Goal: Task Accomplishment & Management: Use online tool/utility

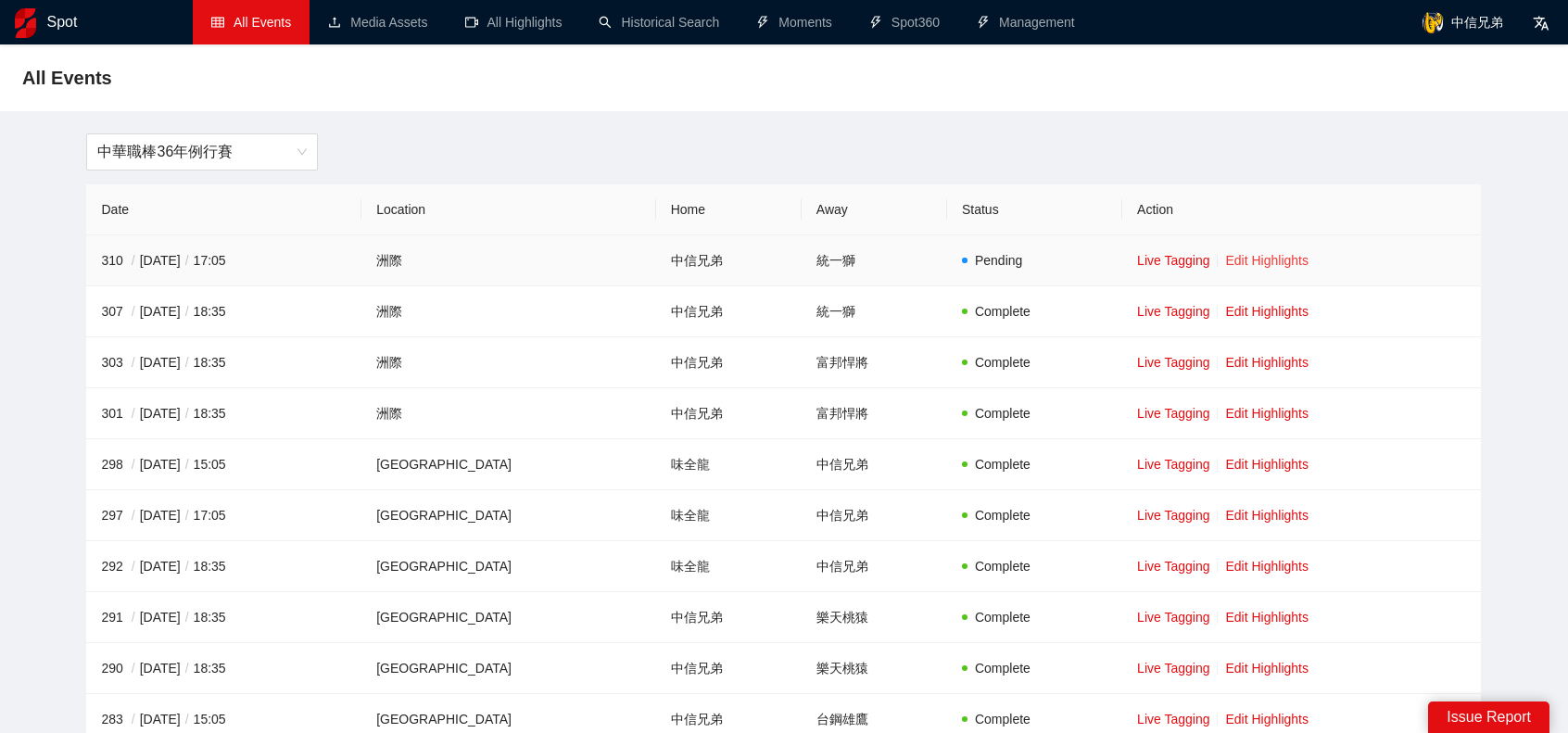
click at [1237, 266] on link "Edit Highlights" at bounding box center [1267, 259] width 83 height 14
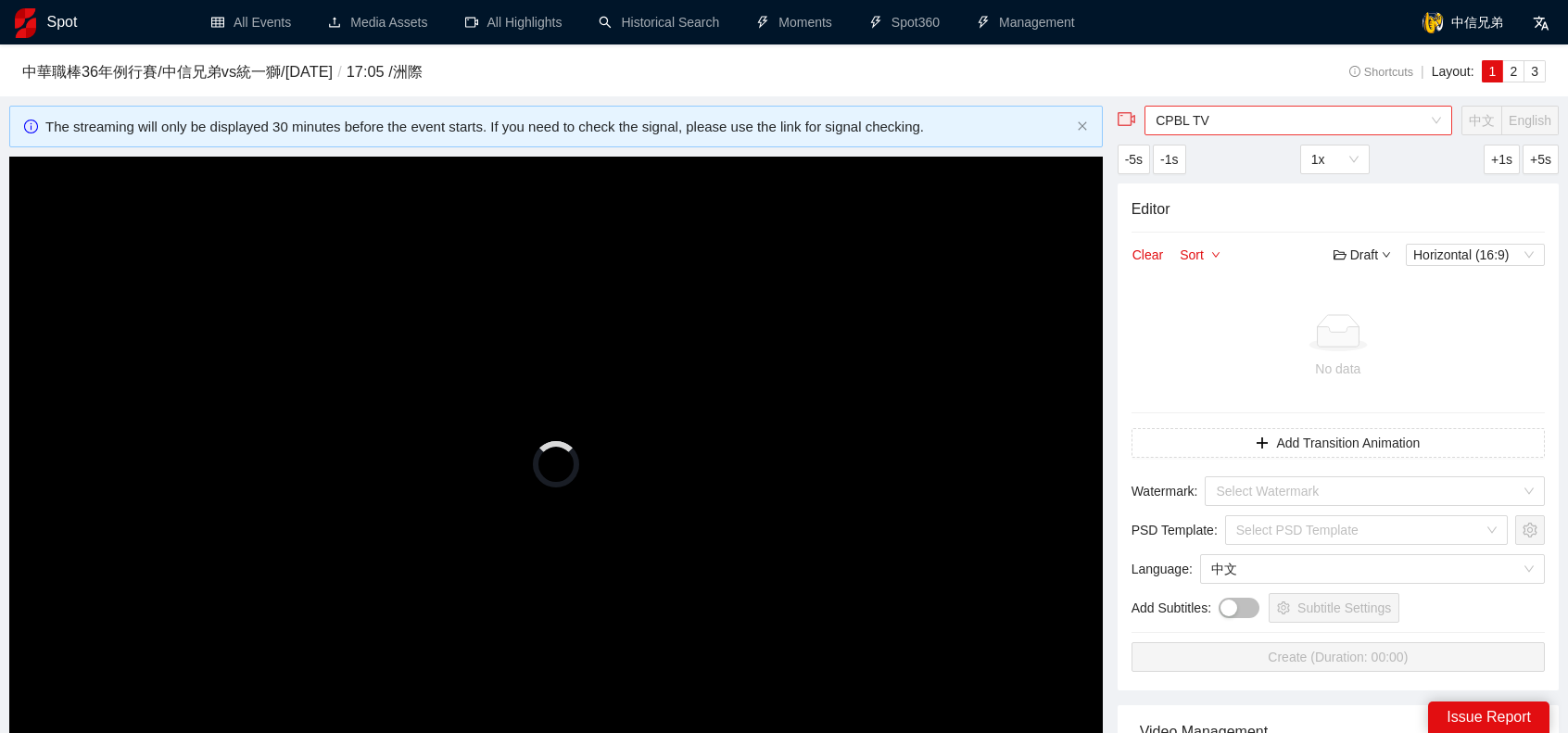
click at [1269, 119] on span "CPBL TV" at bounding box center [1298, 120] width 285 height 28
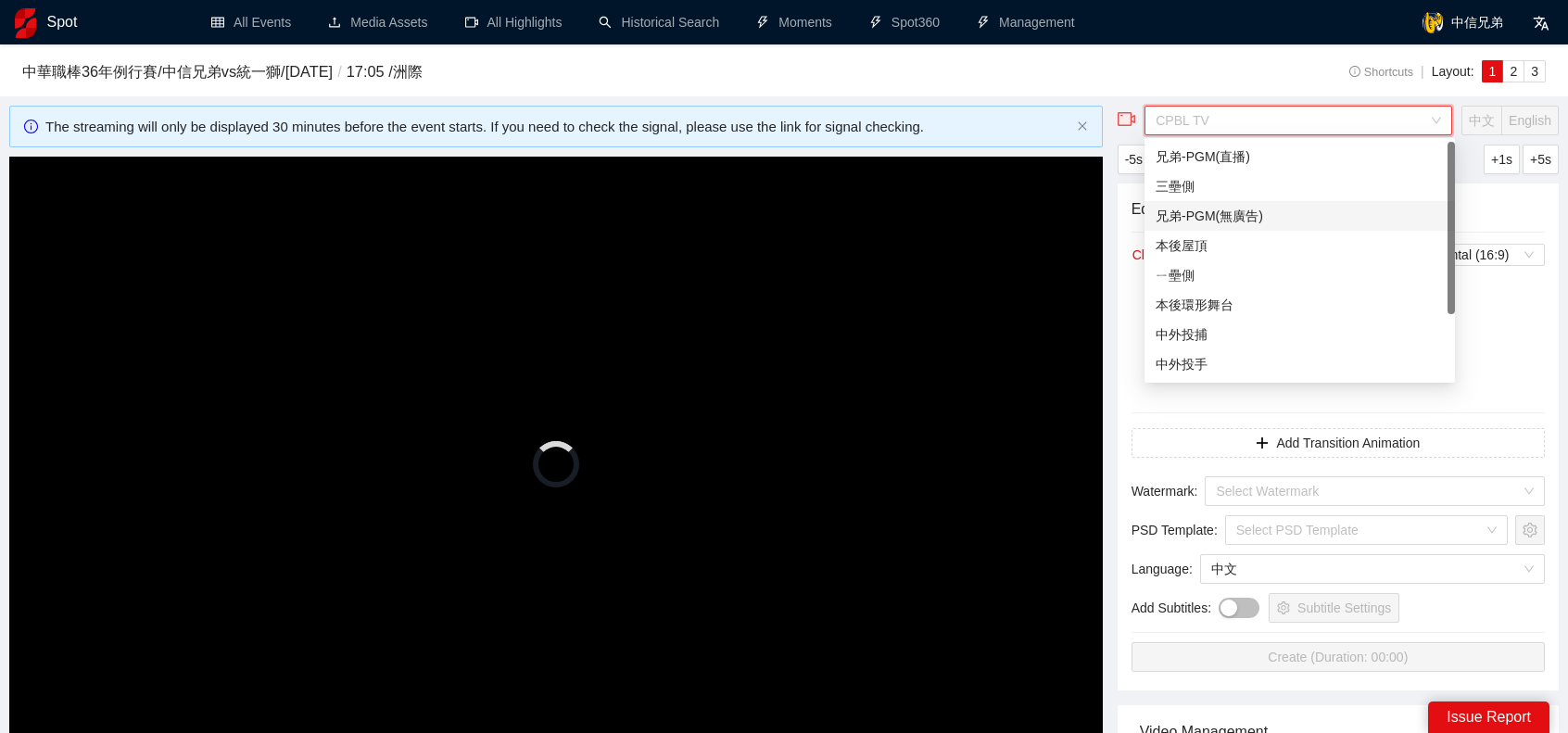
click at [1224, 222] on div "兄弟-PGM(無廣告)" at bounding box center [1299, 215] width 288 height 20
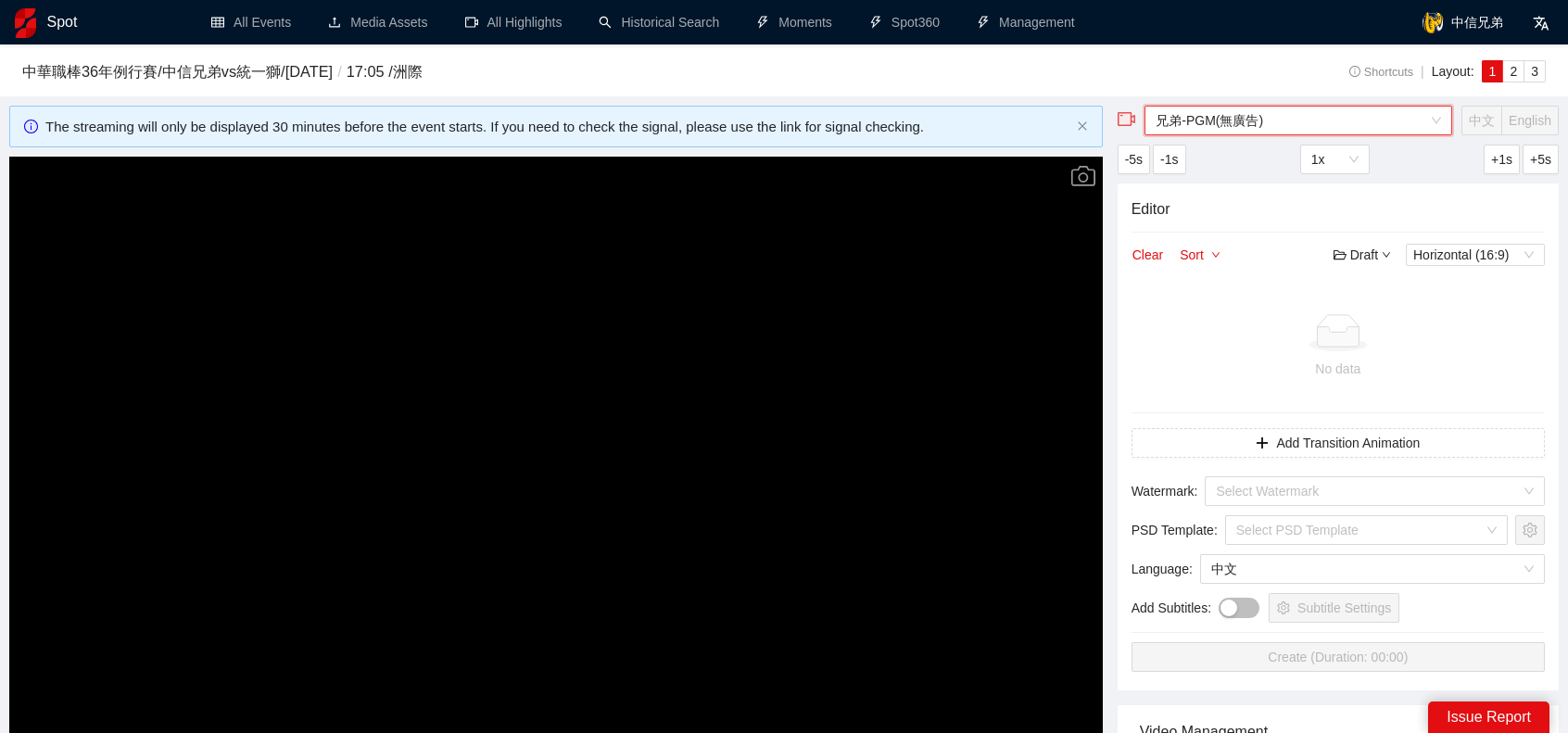
scroll to position [370, 0]
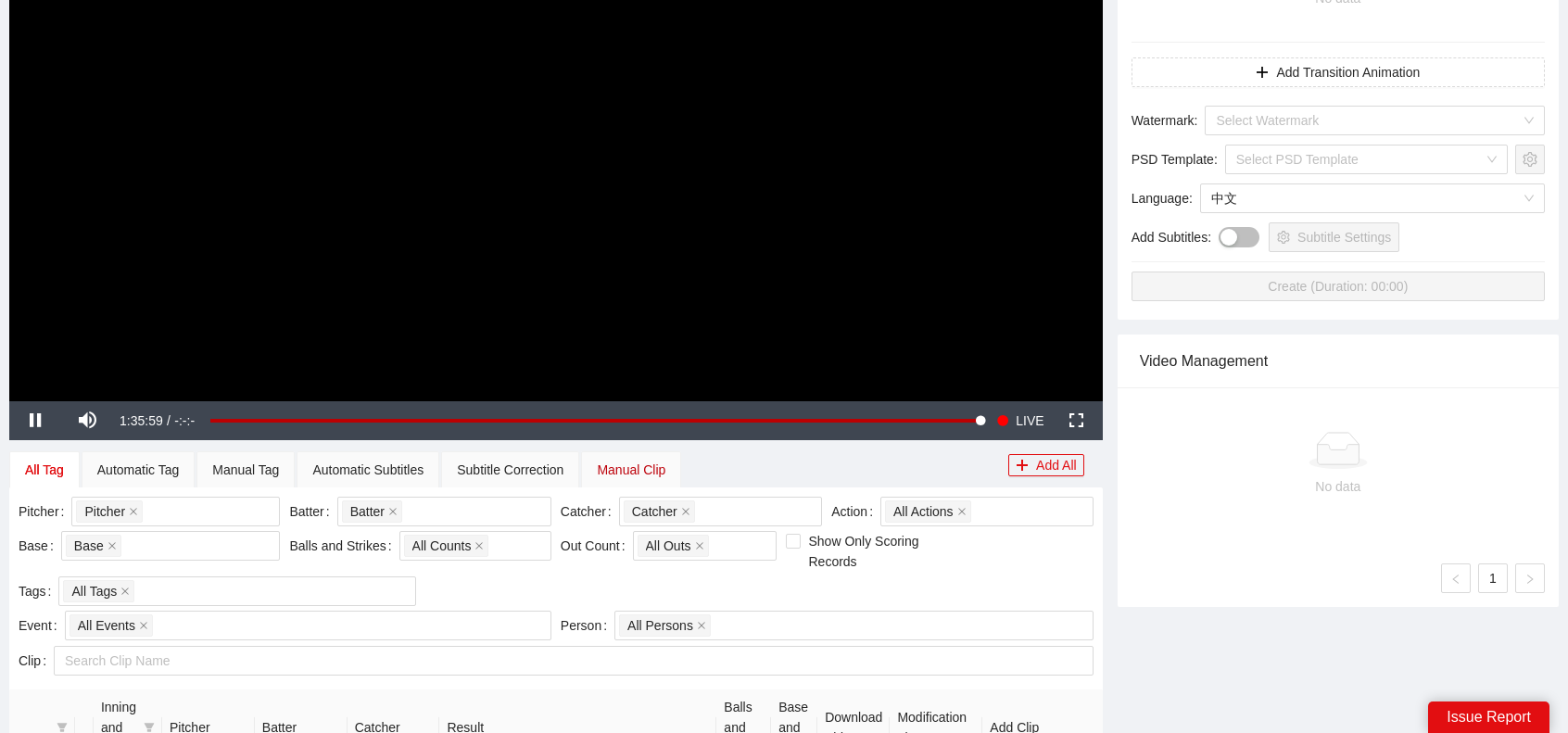
click at [628, 469] on div "Manual Clip" at bounding box center [631, 469] width 69 height 20
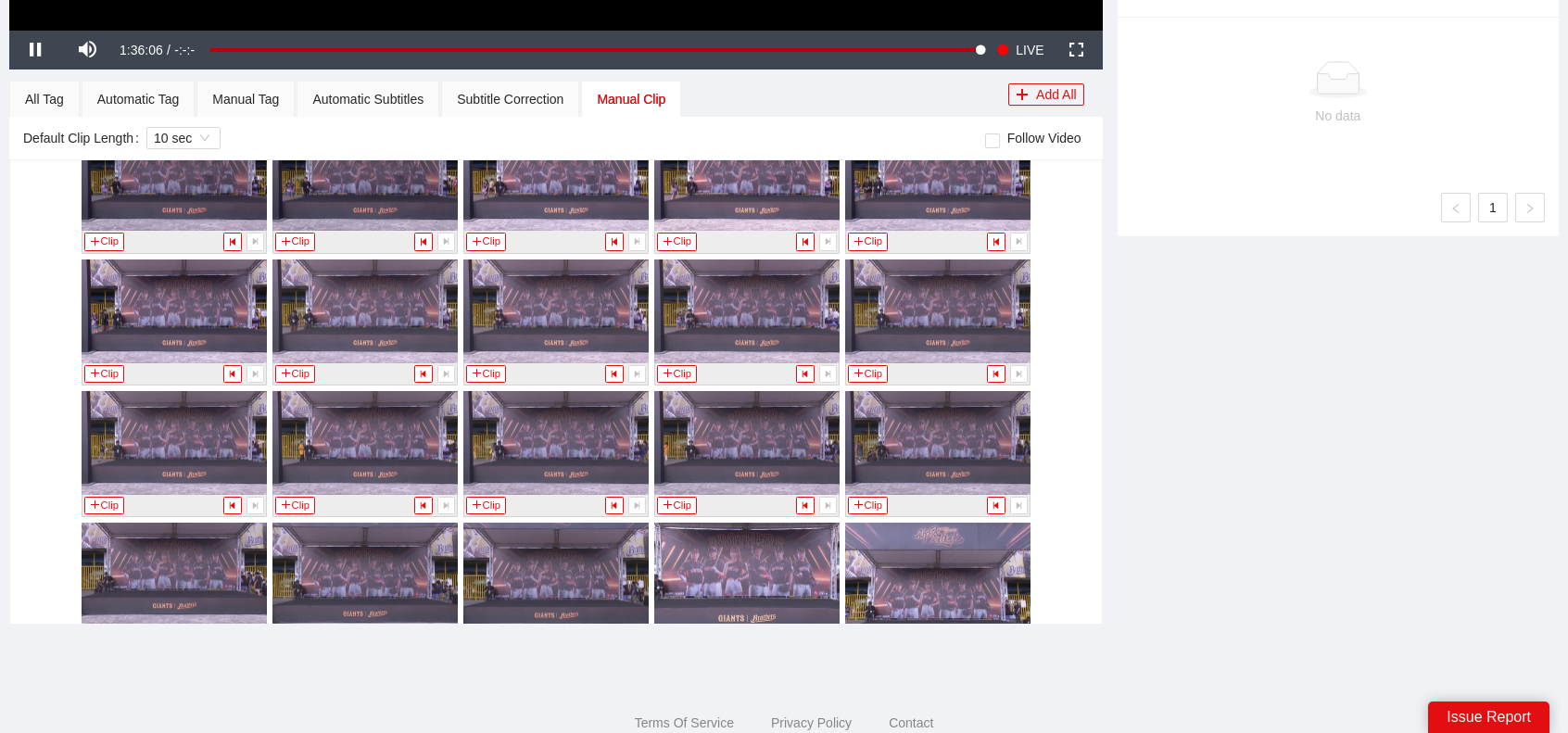
scroll to position [2410, 0]
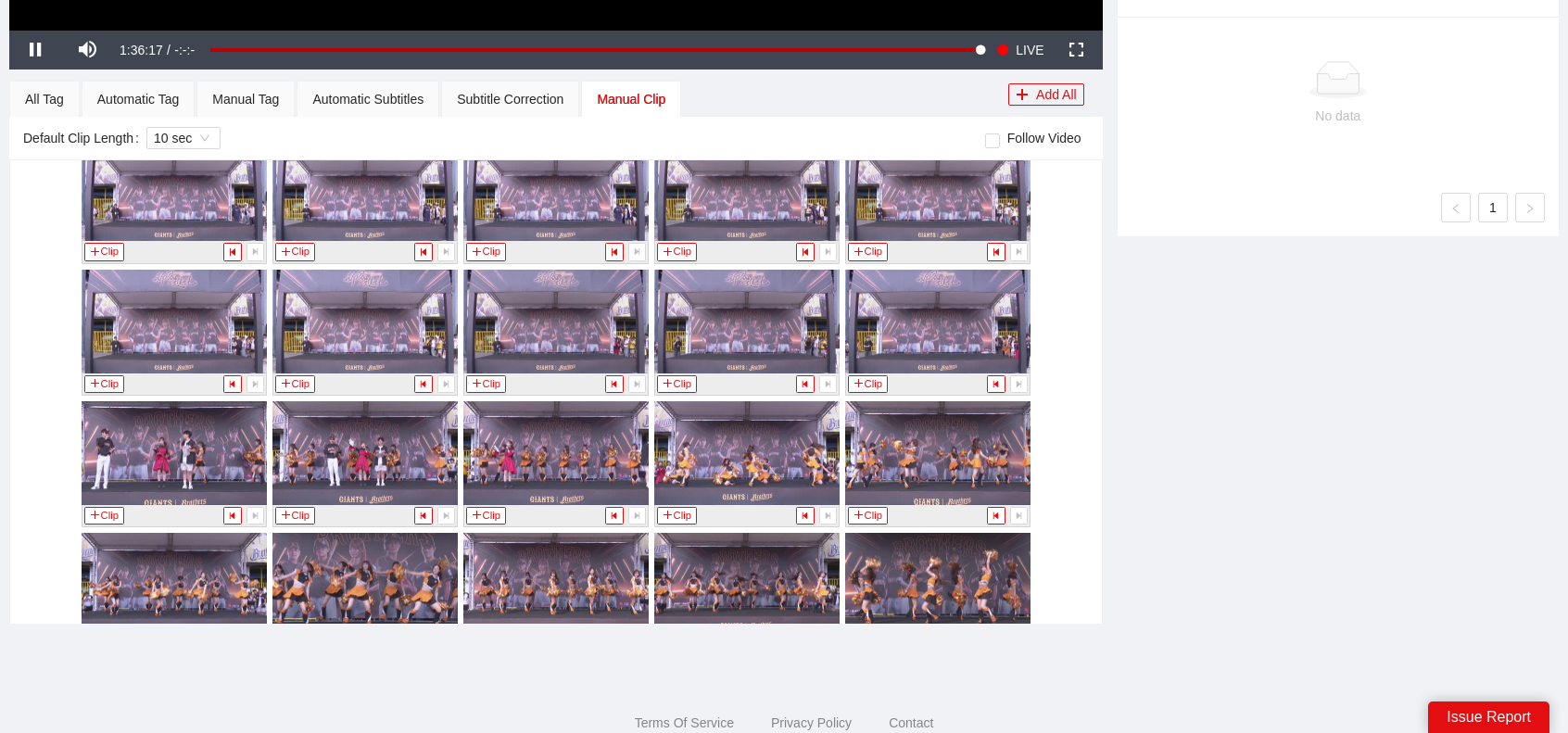
click at [1233, 526] on div "兄弟-PGM(無廣告) 中文 English -5s -1s 1x +1s +5s Editor Clear Sort Draft Horizontal (1…" at bounding box center [1337, 5] width 456 height 1282
click at [103, 508] on button "Clip" at bounding box center [104, 516] width 41 height 17
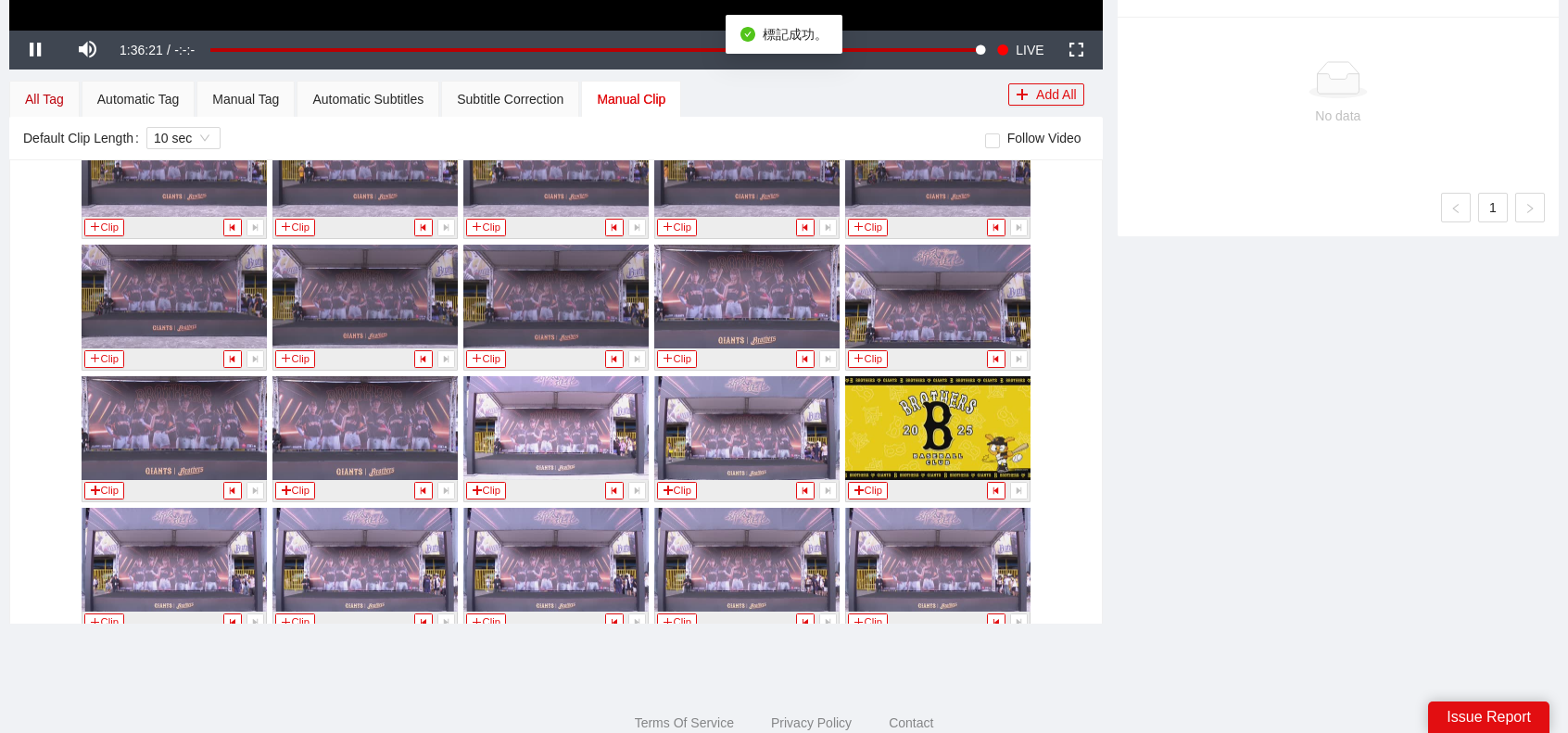
click at [37, 100] on div "All Tag" at bounding box center [44, 99] width 39 height 20
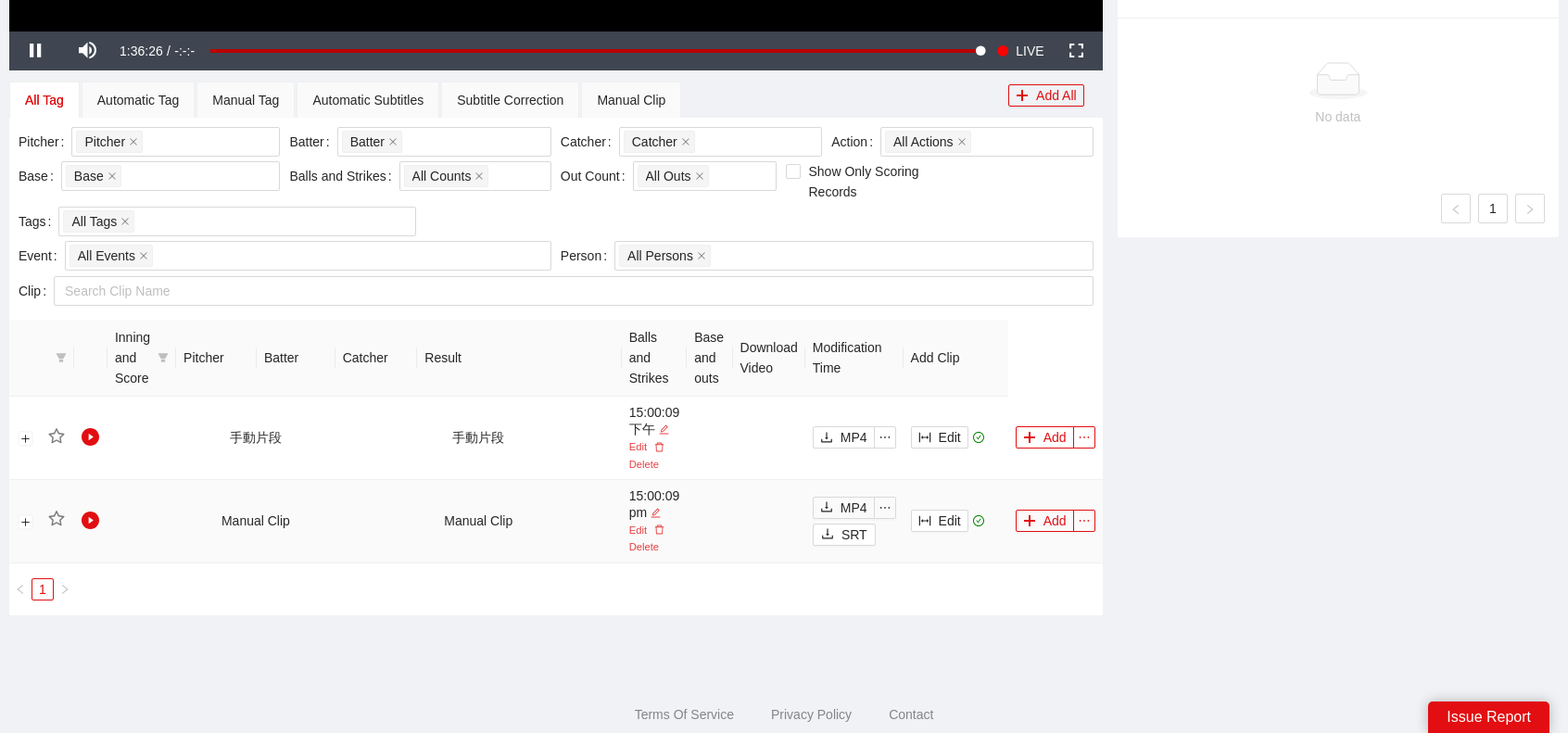
scroll to position [742, 0]
click at [1042, 441] on button "Add" at bounding box center [1045, 436] width 58 height 22
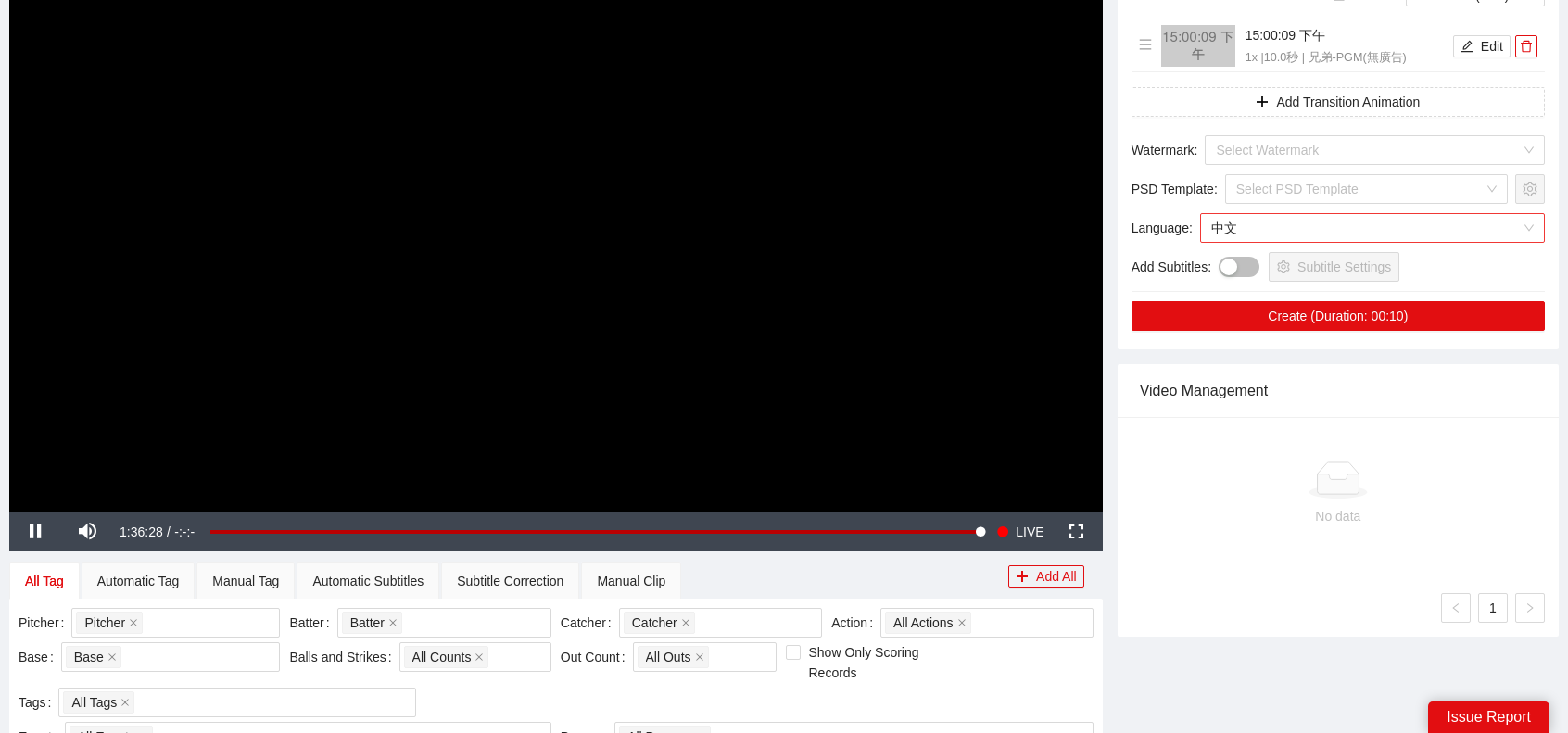
scroll to position [186, 0]
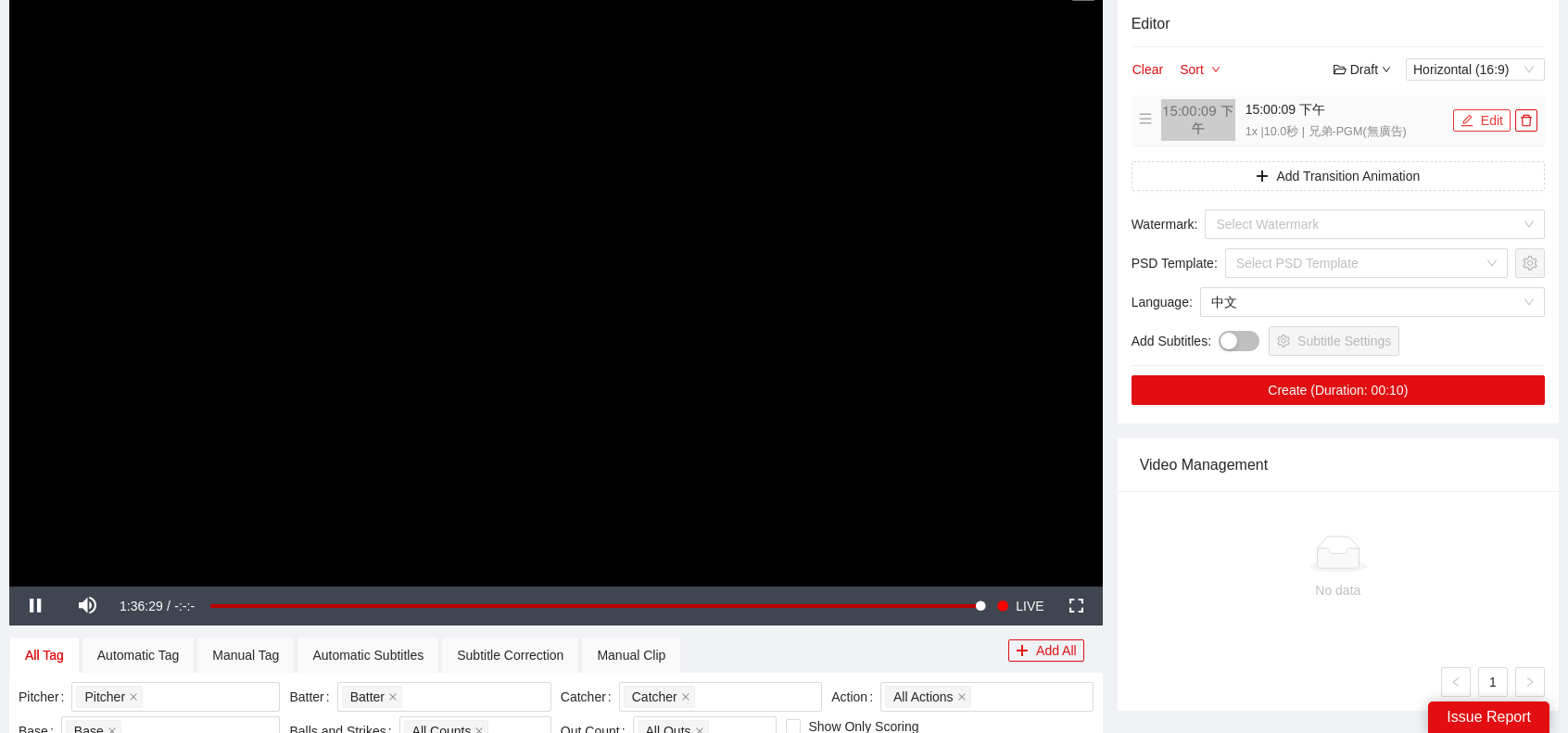
click at [1487, 124] on button "Edit" at bounding box center [1482, 120] width 57 height 22
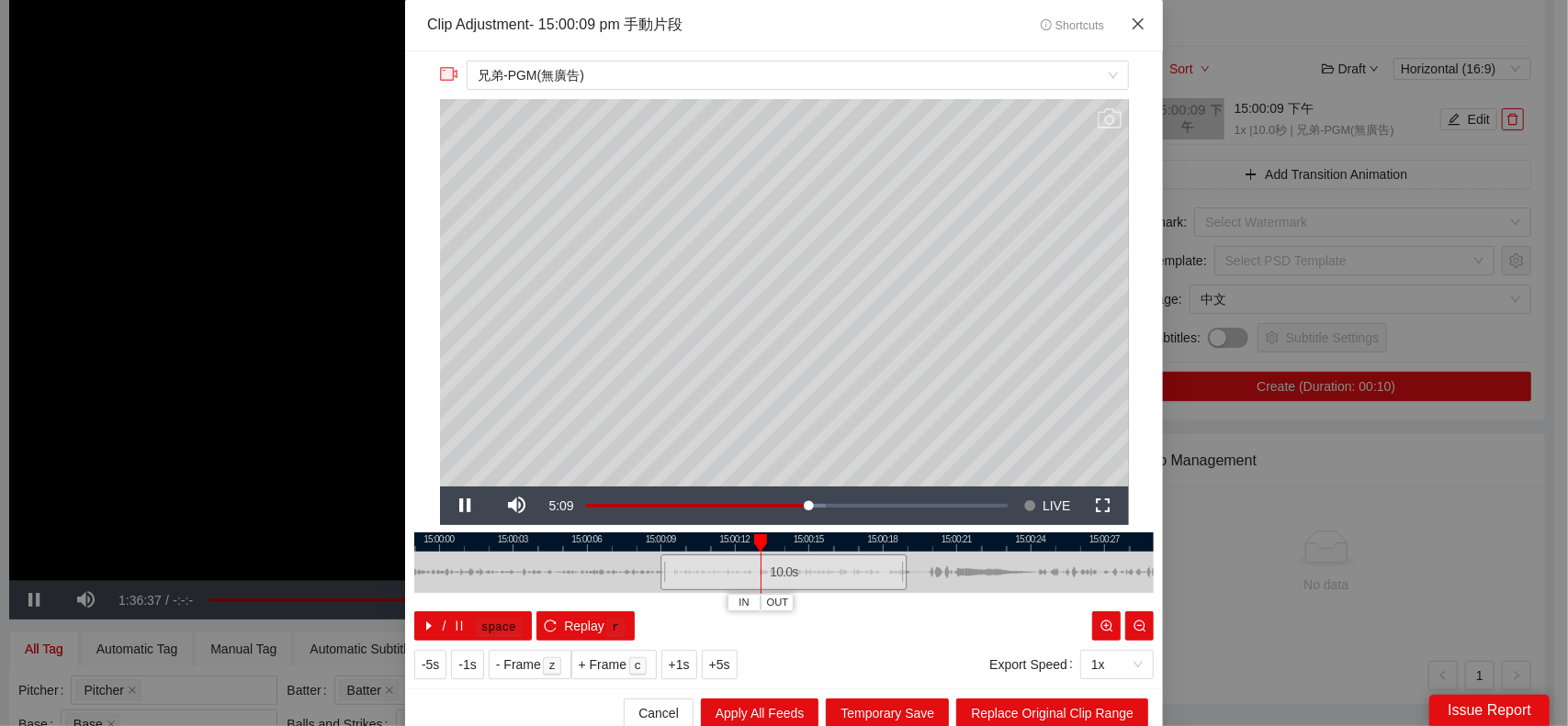
click at [1135, 30] on icon "close" at bounding box center [1137, 23] width 14 height 14
